Goal: Information Seeking & Learning: Learn about a topic

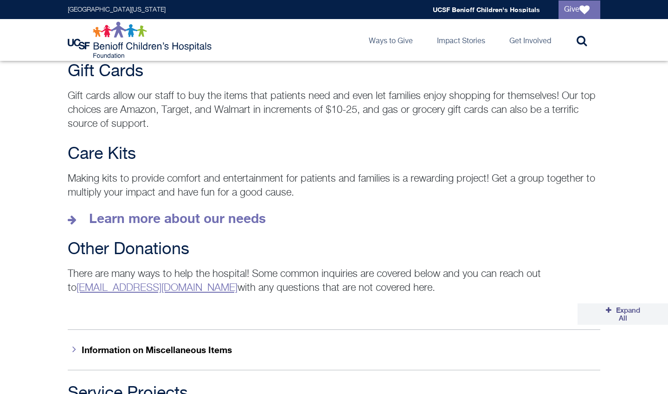
scroll to position [1270, 0]
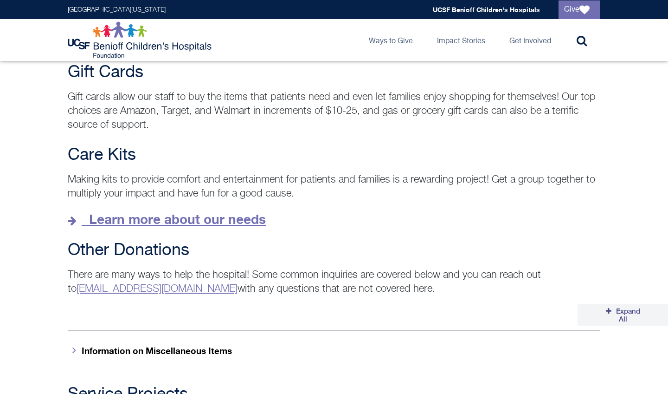
click at [197, 211] on strong "Learn more about our needs" at bounding box center [177, 218] width 177 height 15
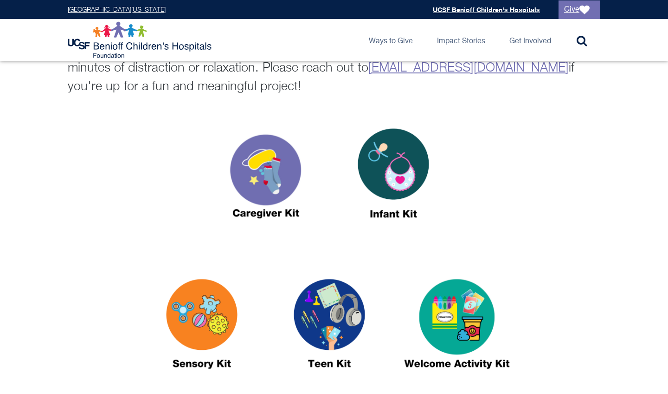
scroll to position [370, 0]
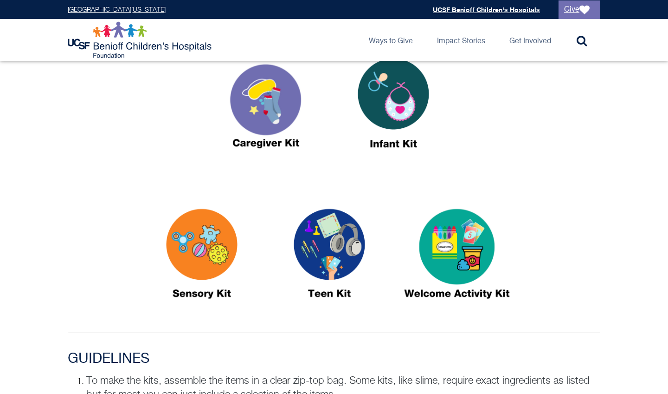
click at [386, 106] on img at bounding box center [394, 107] width 116 height 134
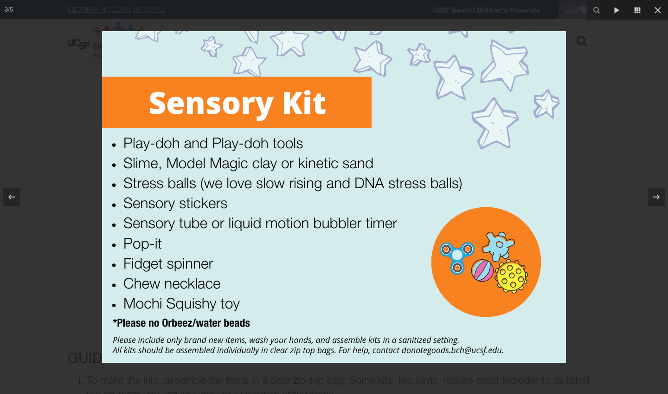
click at [79, 139] on div at bounding box center [334, 197] width 668 height 394
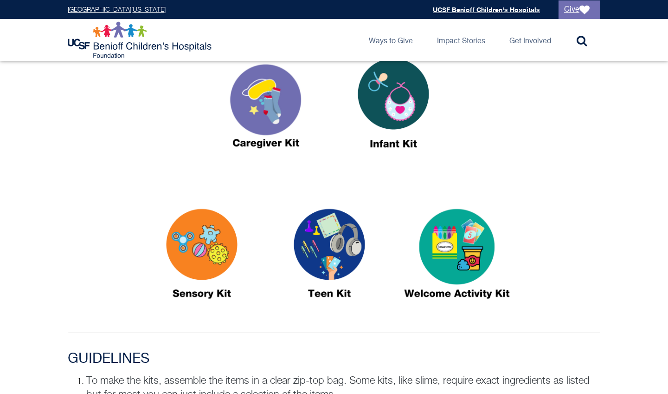
click at [258, 108] on img at bounding box center [266, 107] width 116 height 134
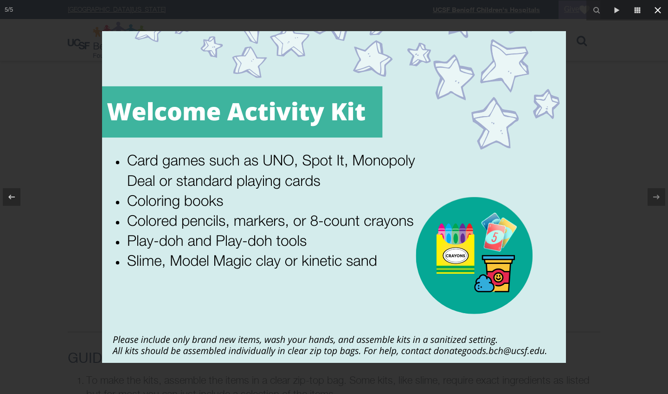
click at [659, 14] on icon at bounding box center [658, 10] width 11 height 11
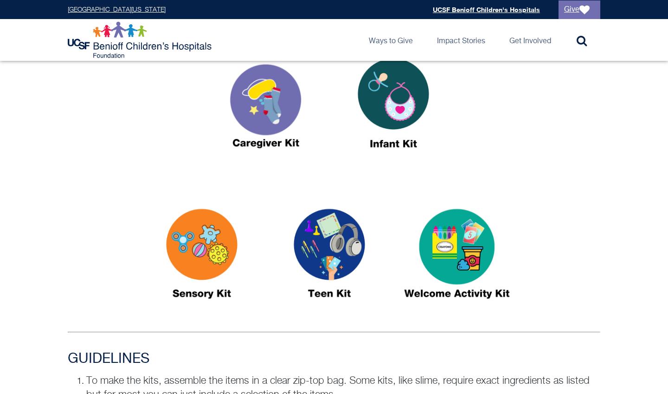
click at [338, 238] on img at bounding box center [330, 258] width 116 height 134
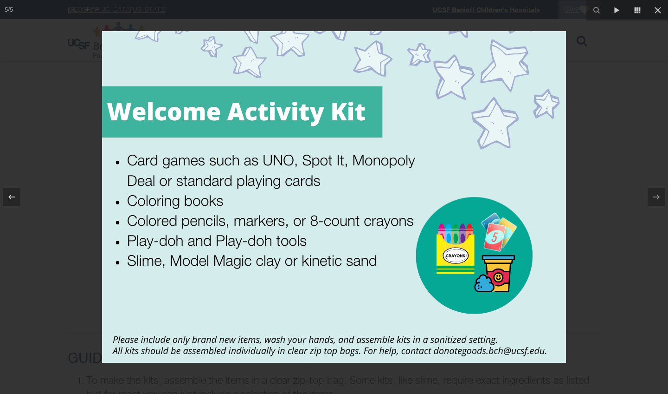
click at [74, 171] on div at bounding box center [334, 197] width 668 height 394
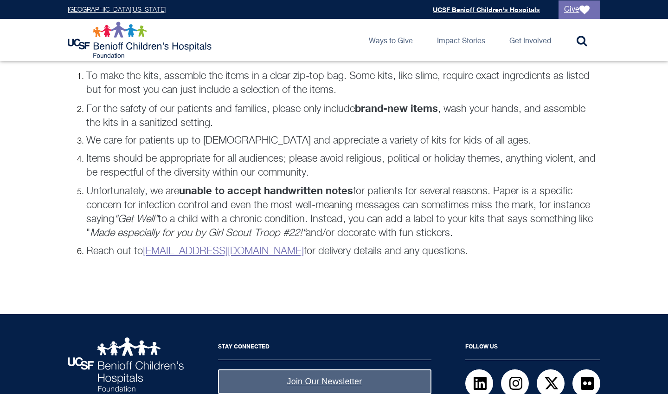
scroll to position [711, 0]
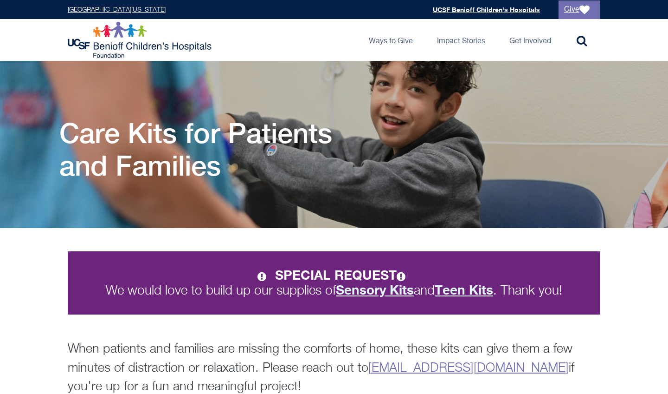
scroll to position [0, 0]
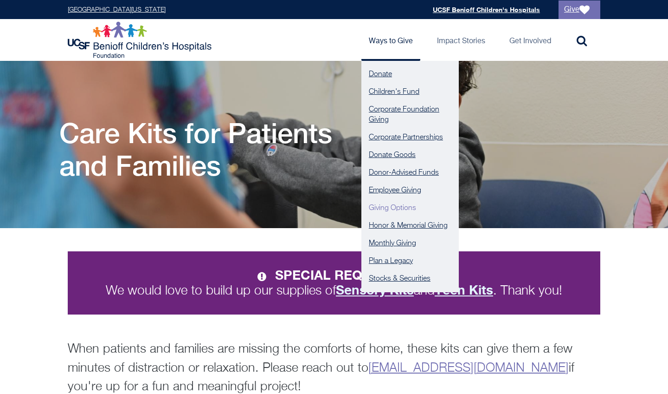
click at [389, 207] on link "Giving Options" at bounding box center [410, 208] width 97 height 18
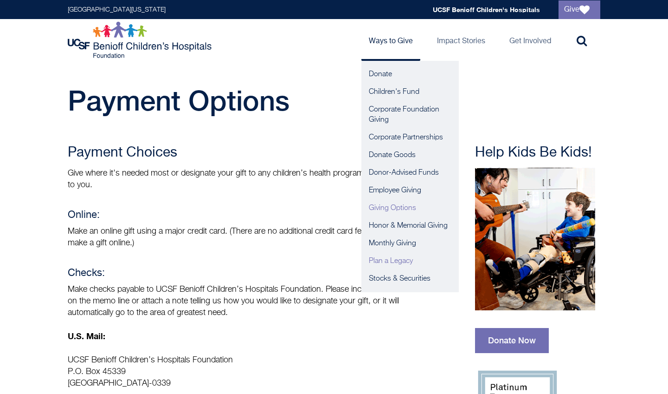
click at [398, 260] on link "Plan a Legacy" at bounding box center [410, 261] width 97 height 18
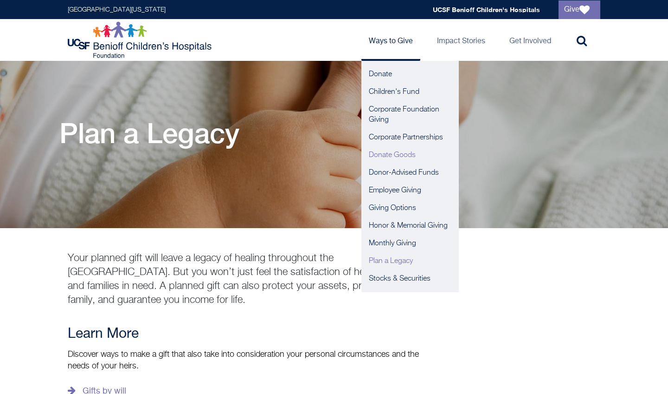
click at [409, 150] on link "Donate Goods" at bounding box center [410, 155] width 97 height 18
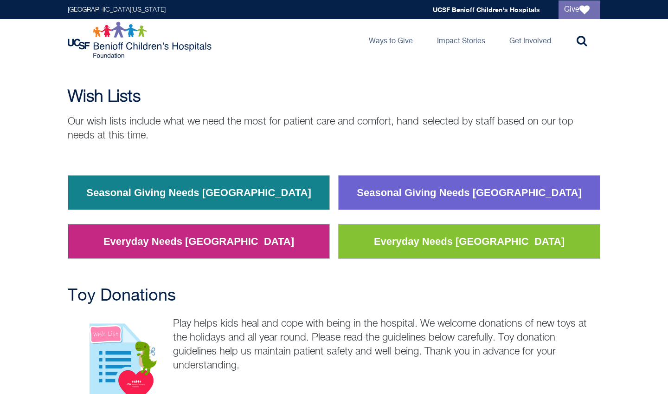
scroll to position [61, 0]
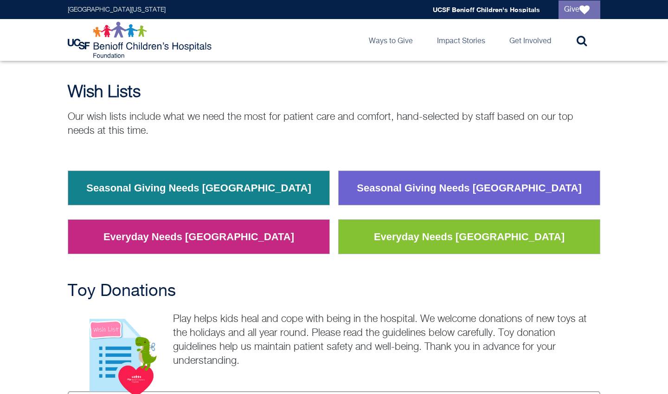
click at [234, 184] on link "Seasonal Giving Needs Oakland" at bounding box center [198, 188] width 239 height 24
click at [462, 110] on div "Wish Lists Our wish lists include what we need the most for patient care and co…" at bounding box center [334, 110] width 533 height 55
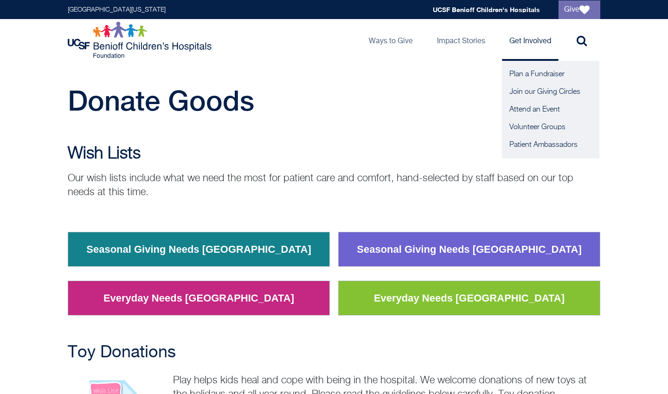
scroll to position [0, 0]
click at [552, 143] on link "Patient Ambassadors" at bounding box center [550, 145] width 97 height 18
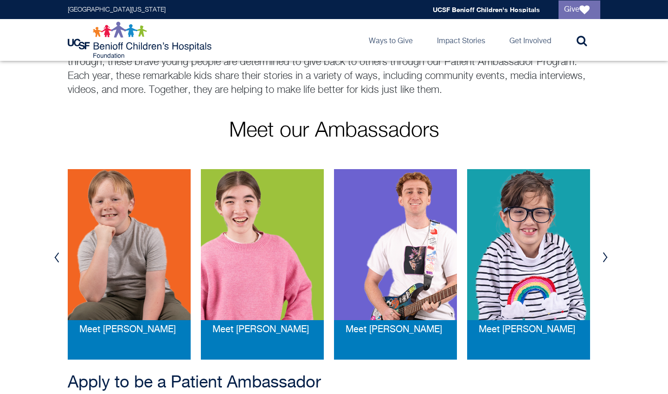
scroll to position [168, 0]
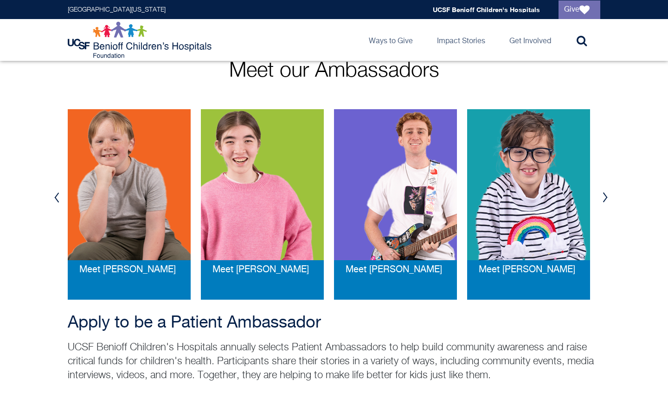
click at [609, 203] on button "Next" at bounding box center [605, 197] width 14 height 28
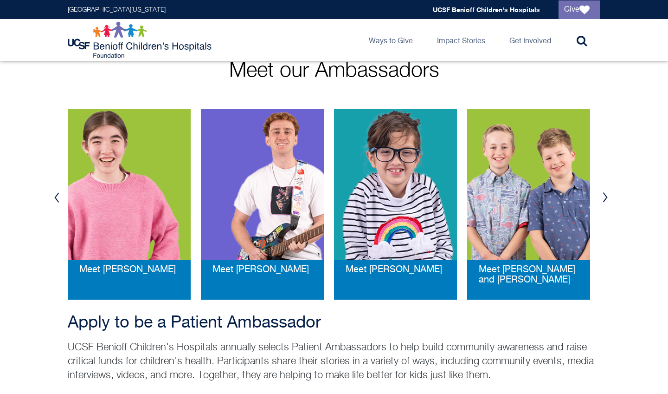
click at [609, 202] on button "Next" at bounding box center [605, 197] width 14 height 28
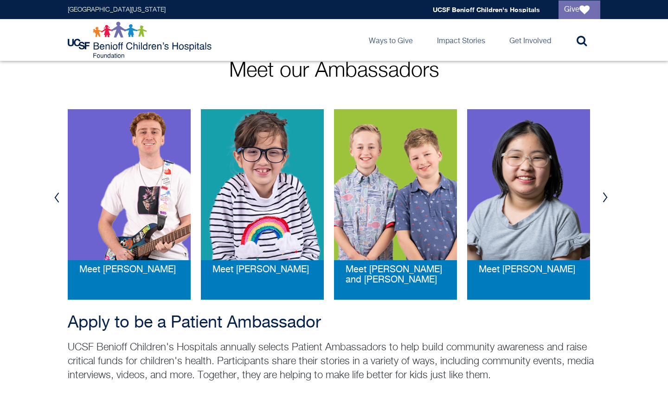
click at [609, 202] on button "Next" at bounding box center [605, 197] width 14 height 28
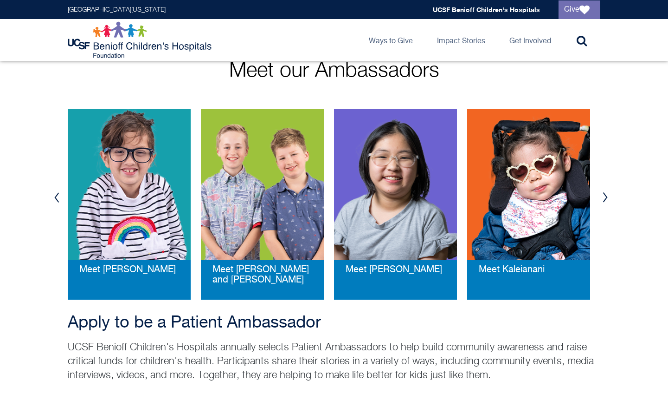
click at [610, 202] on button "Next" at bounding box center [605, 197] width 14 height 28
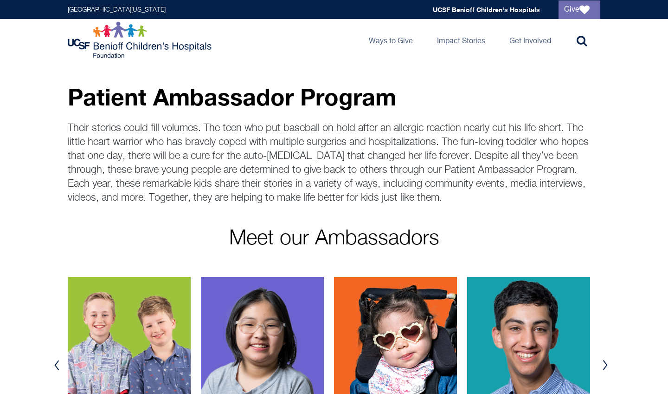
scroll to position [0, 0]
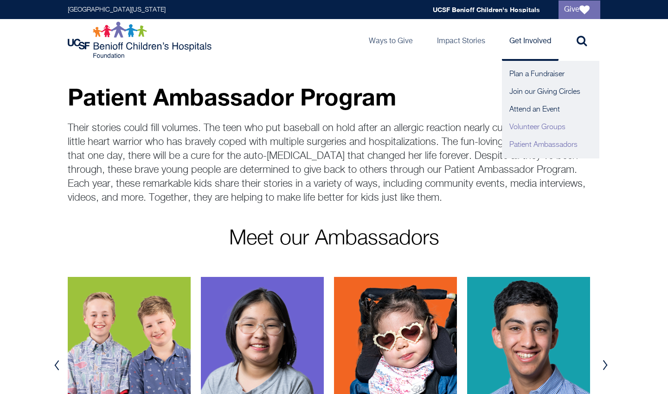
click at [534, 128] on link "Volunteer Groups" at bounding box center [550, 127] width 97 height 18
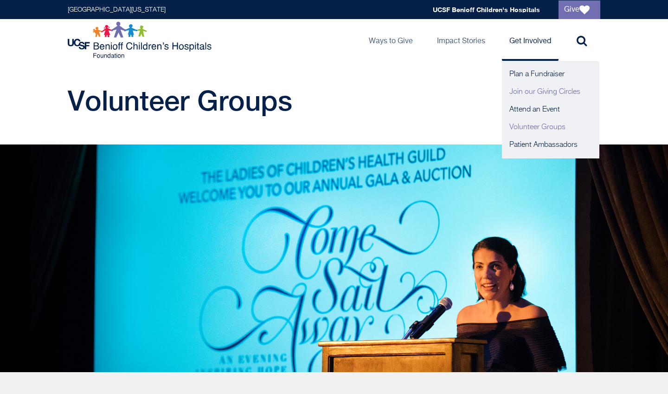
click at [530, 92] on link "Join our Giving Circles" at bounding box center [550, 92] width 97 height 18
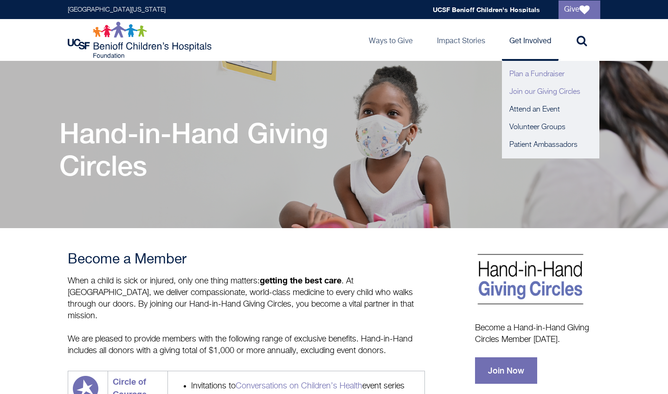
click at [533, 72] on link "Plan a Fundraiser" at bounding box center [550, 74] width 97 height 18
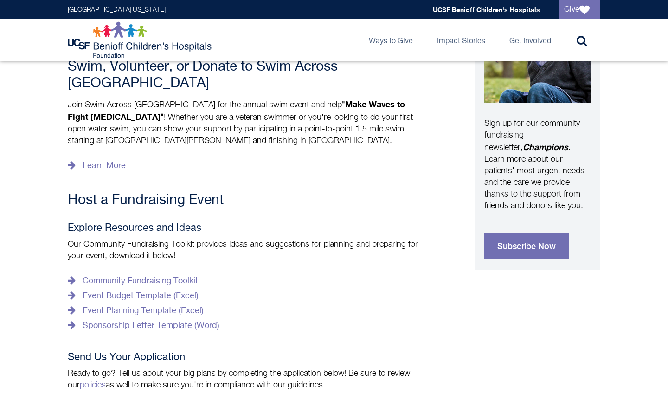
scroll to position [346, 0]
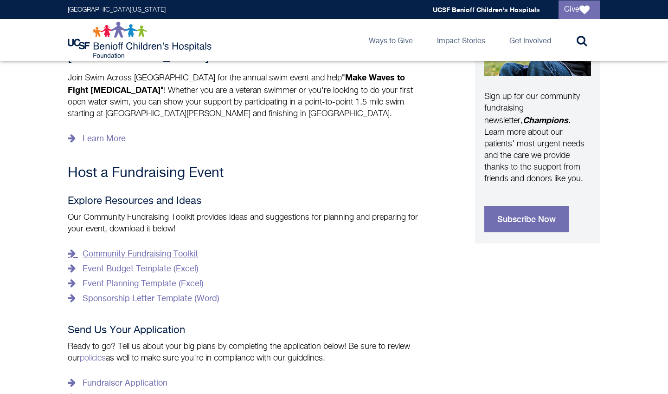
click at [159, 247] on link "Community Fundraising Toolkit" at bounding box center [133, 254] width 130 height 15
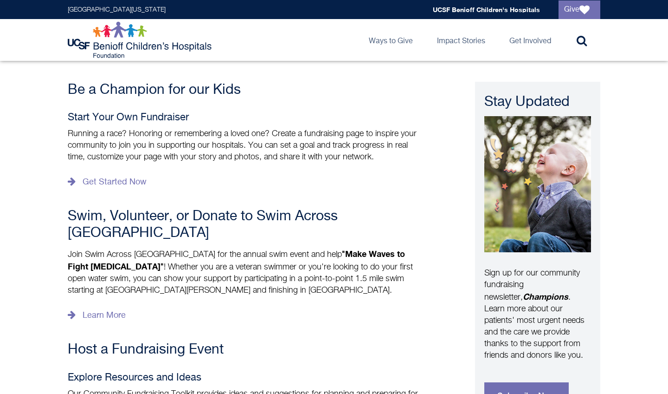
scroll to position [169, 0]
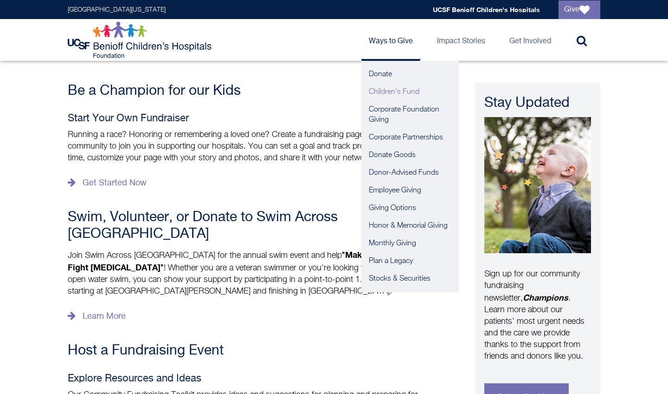
click at [384, 96] on link "Children's Fund" at bounding box center [410, 92] width 97 height 18
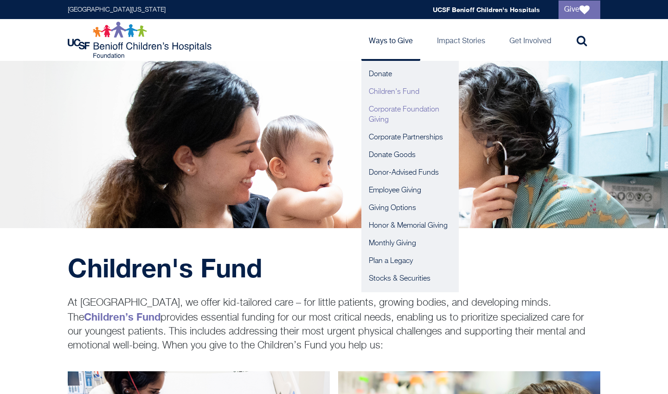
click at [401, 112] on link "Corporate Foundation Giving" at bounding box center [410, 115] width 97 height 28
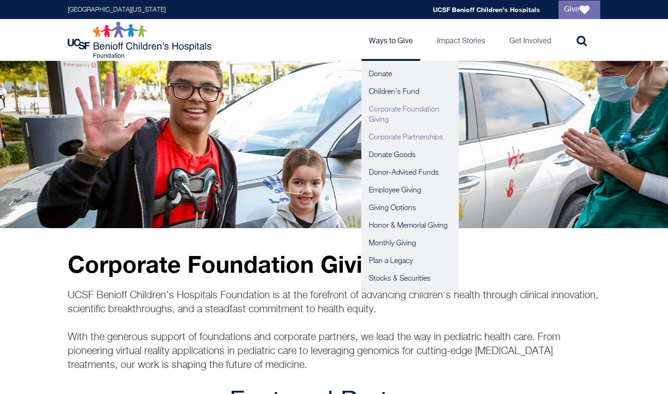
click at [384, 136] on link "Corporate Partnerships" at bounding box center [410, 138] width 97 height 18
